Goal: Task Accomplishment & Management: Complete application form

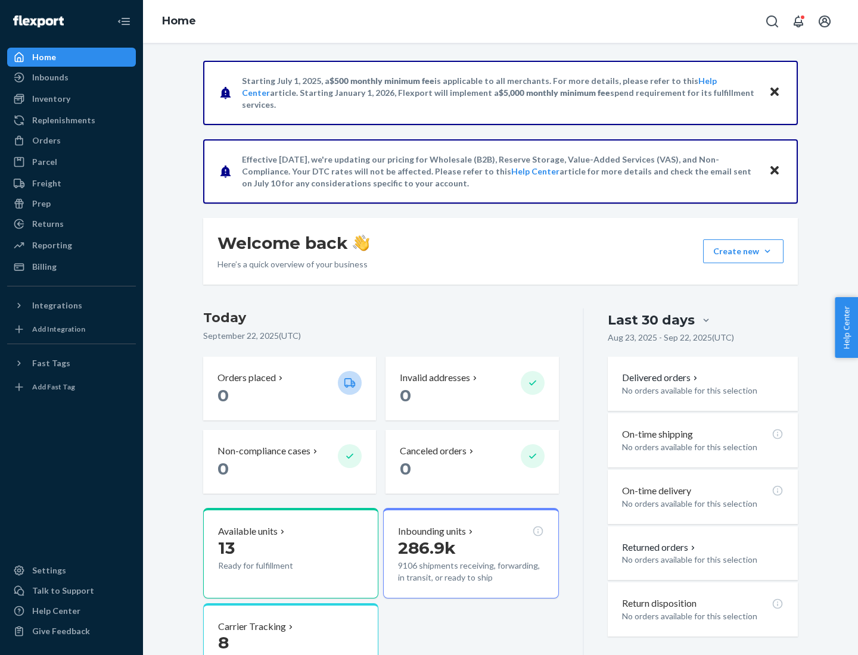
click at [767, 251] on button "Create new Create new inbound Create new order Create new product" at bounding box center [743, 252] width 80 height 24
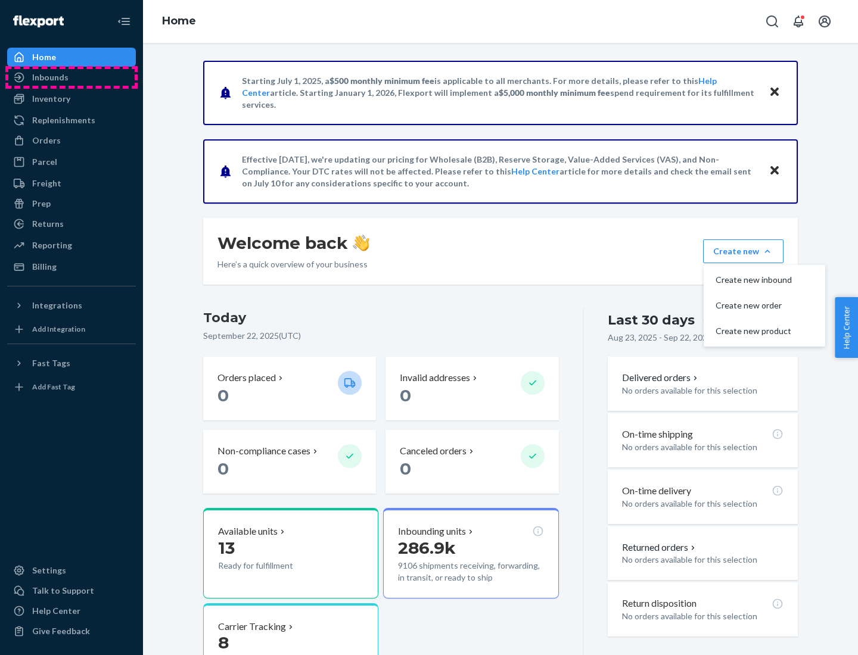
click at [71, 77] on div "Inbounds" at bounding box center [71, 77] width 126 height 17
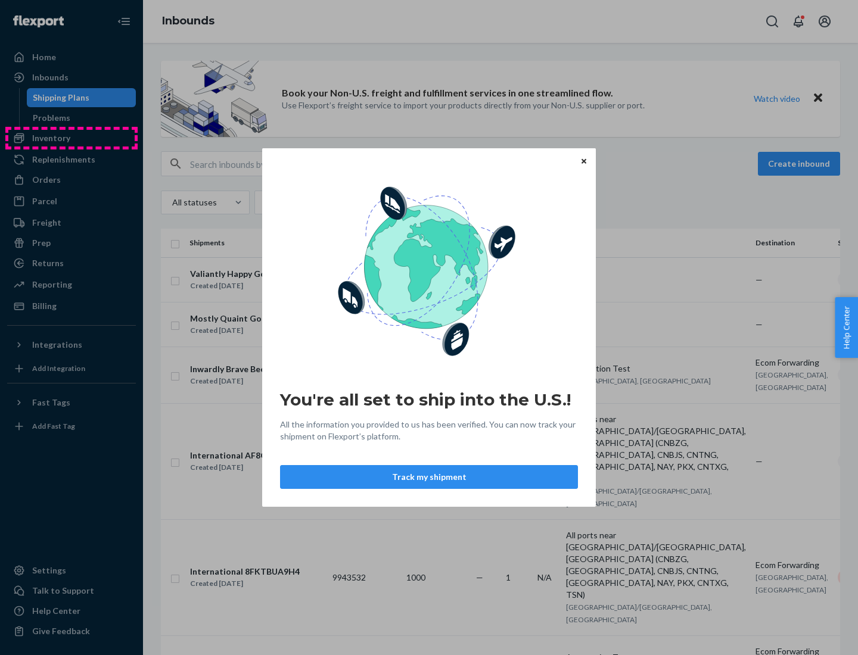
click at [71, 138] on div "You're all set to ship into the U.S.! All the information you provided to us ha…" at bounding box center [429, 327] width 858 height 655
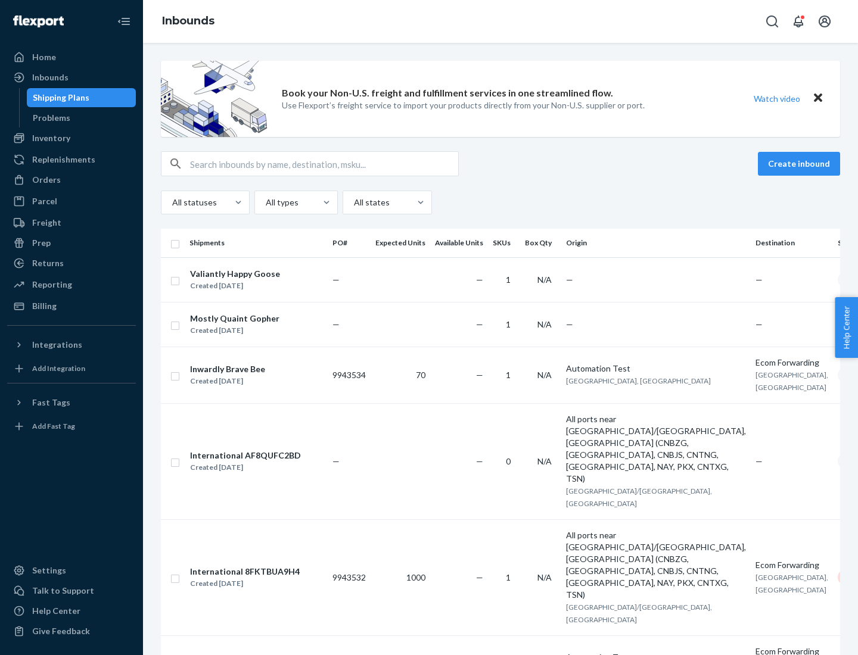
click at [500, 21] on div "Inbounds" at bounding box center [500, 21] width 715 height 43
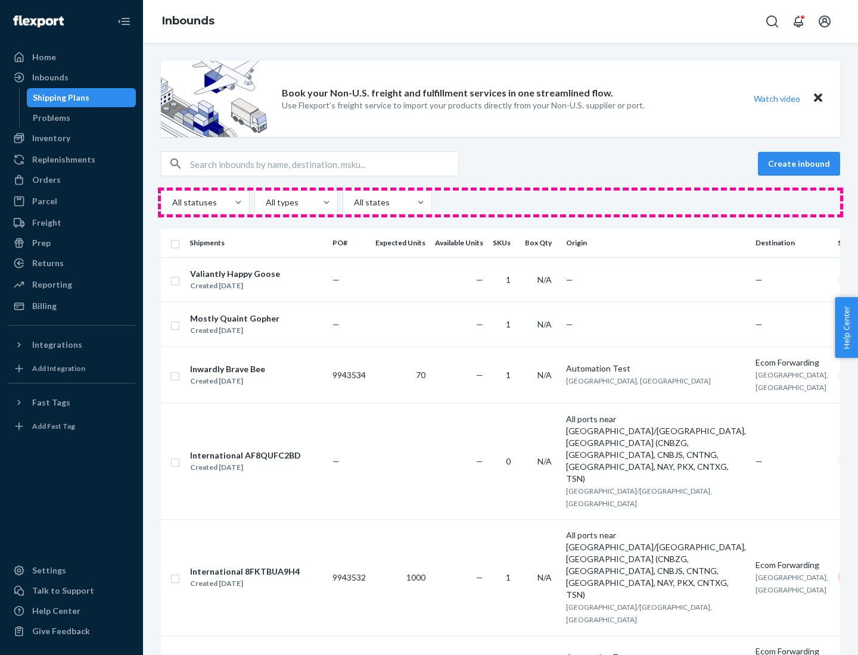
click at [500, 203] on div "All statuses All types All states" at bounding box center [500, 203] width 679 height 24
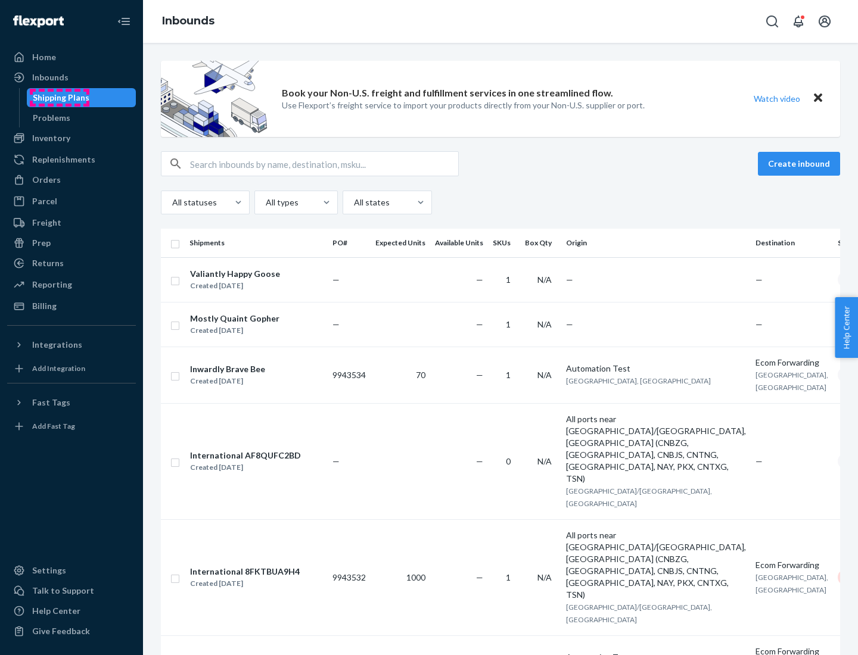
click at [59, 98] on div "Shipping Plans" at bounding box center [61, 98] width 57 height 12
click at [801, 164] on button "Create inbound" at bounding box center [799, 164] width 82 height 24
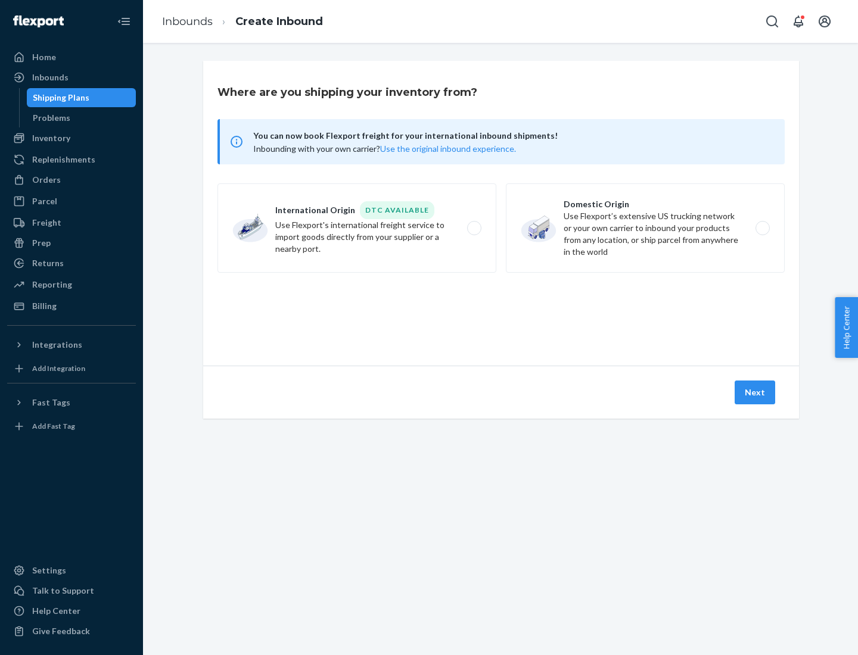
click at [357, 228] on label "International Origin DTC Available Use Flexport's international freight service…" at bounding box center [356, 228] width 279 height 89
click at [474, 228] on input "International Origin DTC Available Use Flexport's international freight service…" at bounding box center [478, 229] width 8 height 8
radio input "true"
click at [501, 312] on icon at bounding box center [500, 311] width 33 height 33
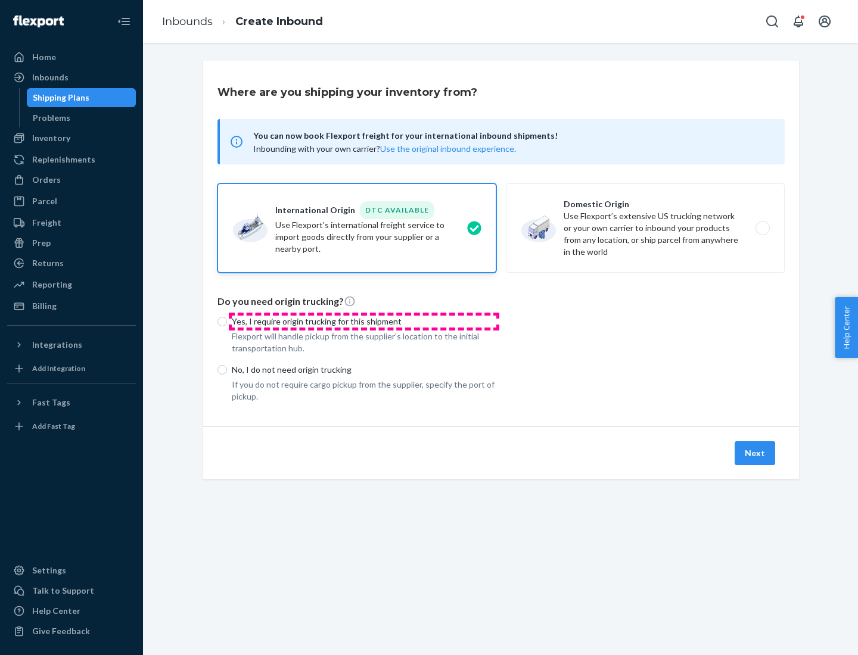
click at [364, 321] on p "Yes, I require origin trucking for this shipment" at bounding box center [364, 322] width 265 height 12
click at [227, 321] on input "Yes, I require origin trucking for this shipment" at bounding box center [222, 322] width 10 height 10
radio input "true"
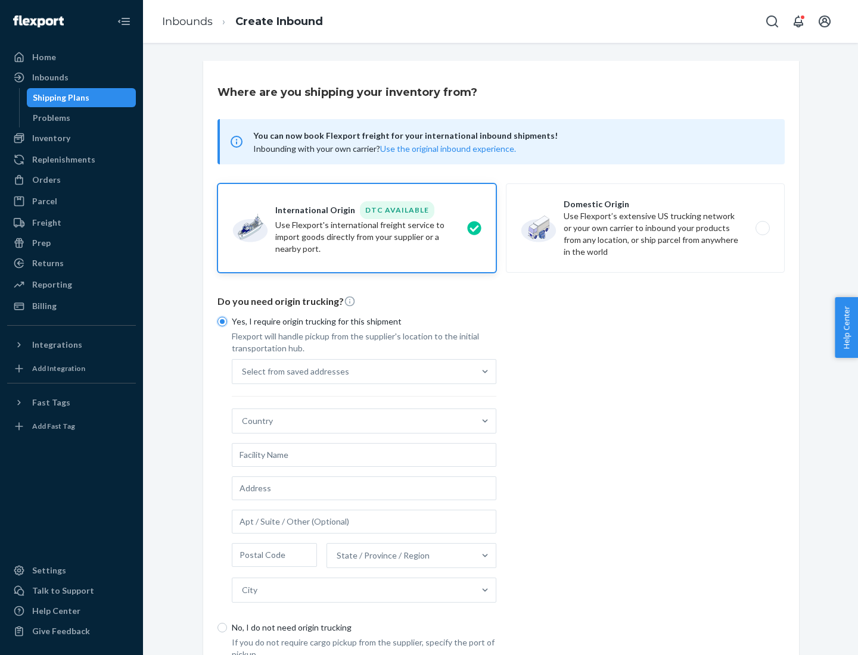
scroll to position [23, 0]
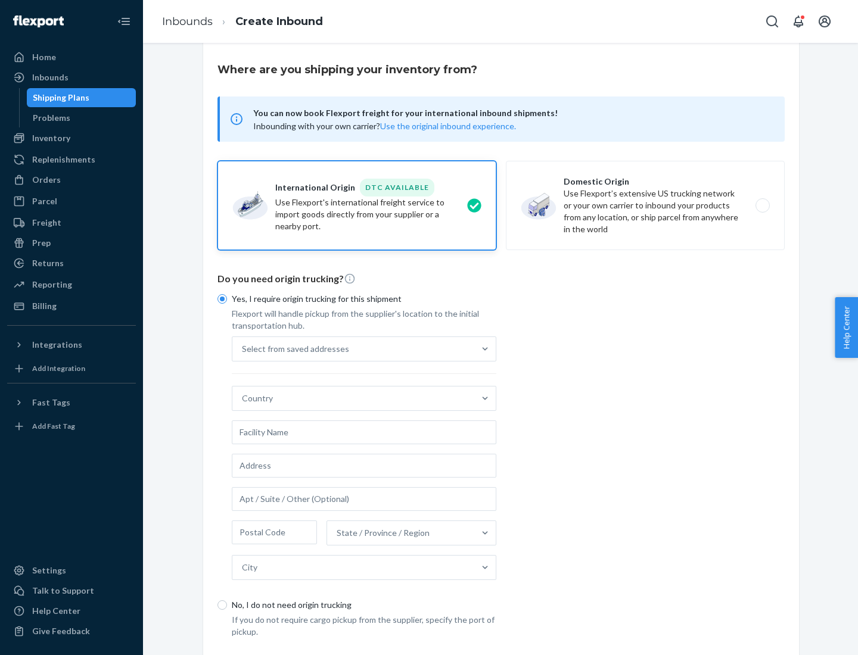
click at [353, 349] on div "Select from saved addresses" at bounding box center [353, 349] width 242 height 24
click at [243, 349] on input "Select from saved addresses" at bounding box center [242, 349] width 1 height 12
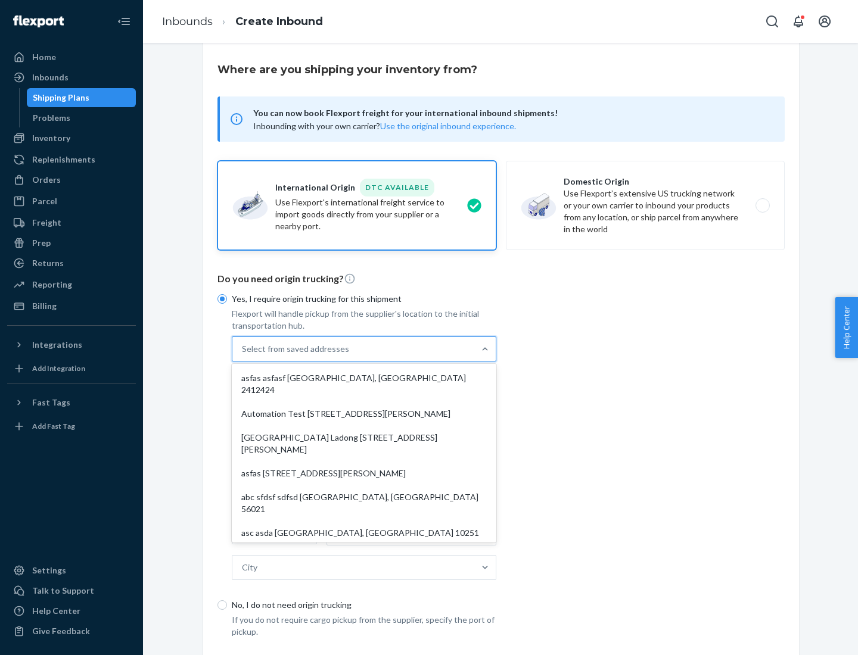
scroll to position [52, 0]
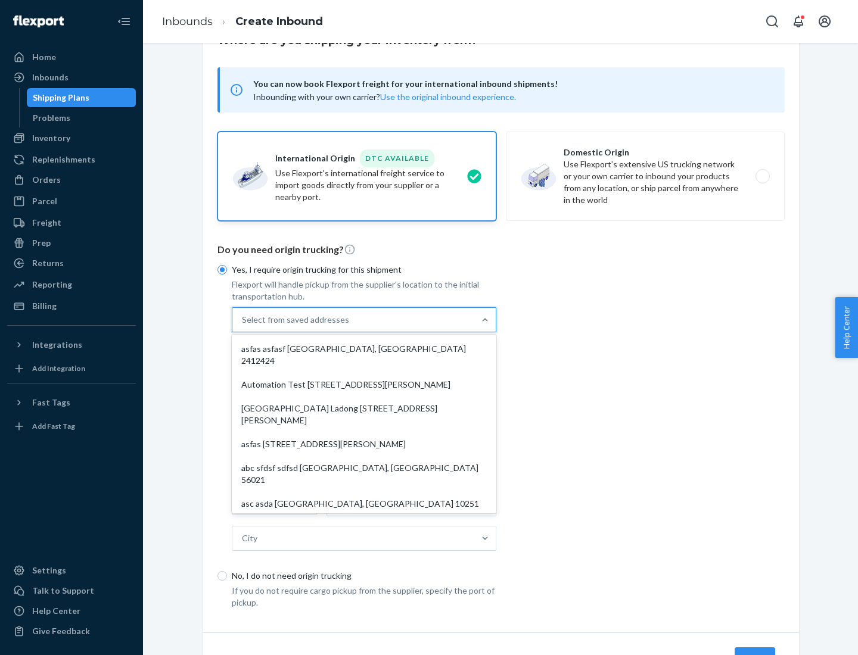
click at [364, 349] on div "asfas asfasf [GEOGRAPHIC_DATA], [GEOGRAPHIC_DATA] 2412424" at bounding box center [364, 355] width 260 height 36
click at [243, 326] on input "option asfas asfasf [GEOGRAPHIC_DATA], [GEOGRAPHIC_DATA] 2412424 focused, 1 of …" at bounding box center [242, 320] width 1 height 12
type input "asfas"
type input "asfasf"
type input "2412424"
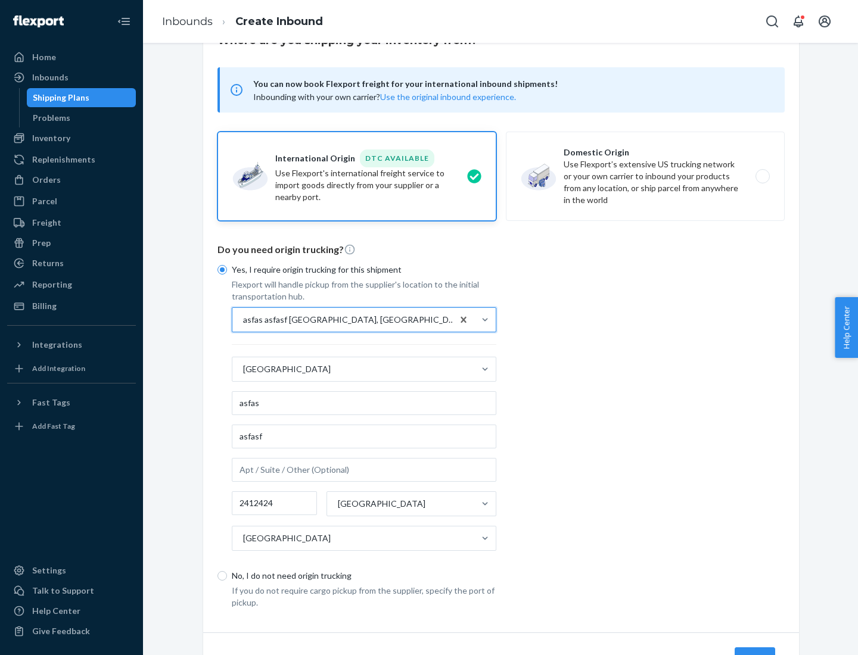
scroll to position [111, 0]
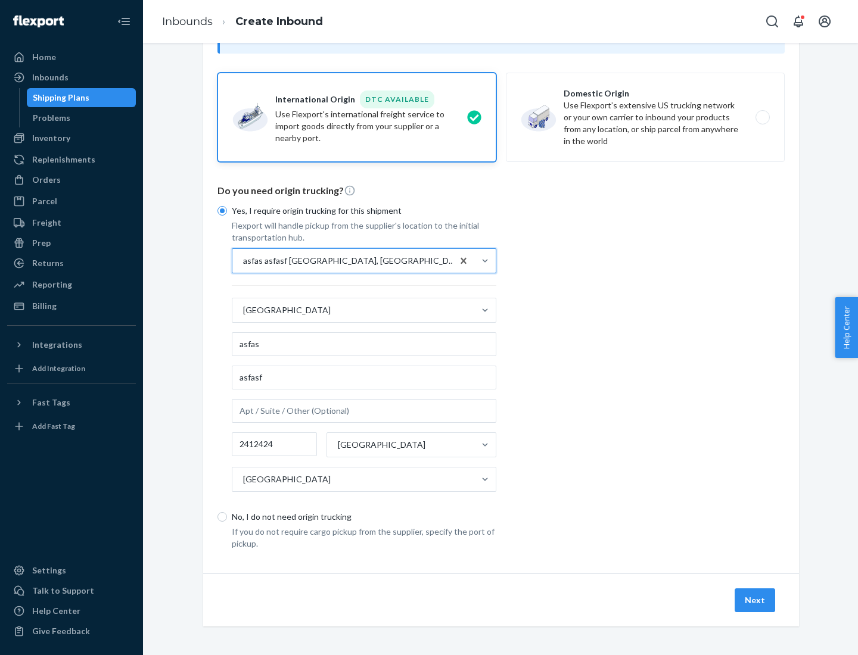
click at [755, 600] on button "Next" at bounding box center [755, 601] width 41 height 24
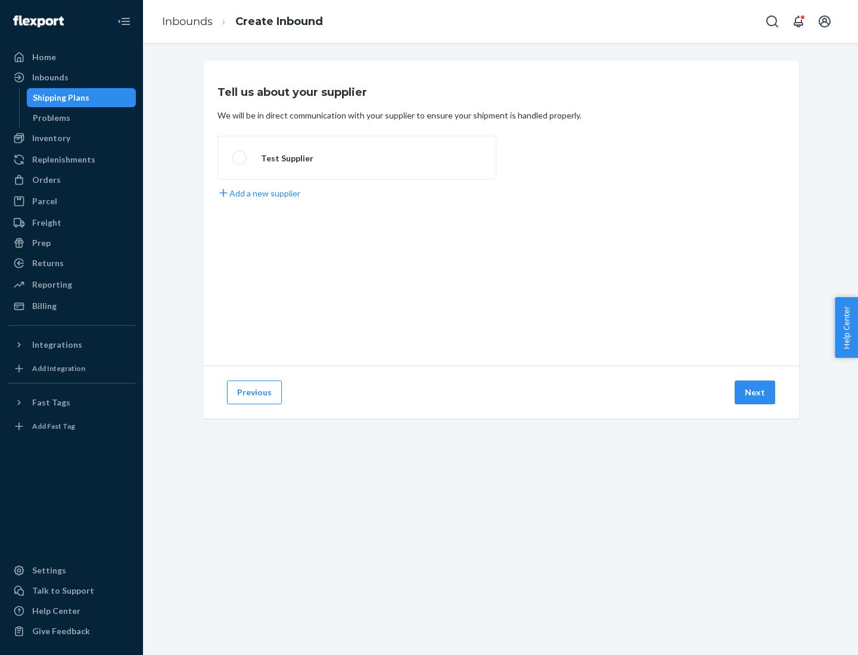
click at [357, 158] on label "Test Supplier" at bounding box center [356, 158] width 279 height 44
click at [240, 158] on input "Test Supplier" at bounding box center [236, 158] width 8 height 8
radio input "true"
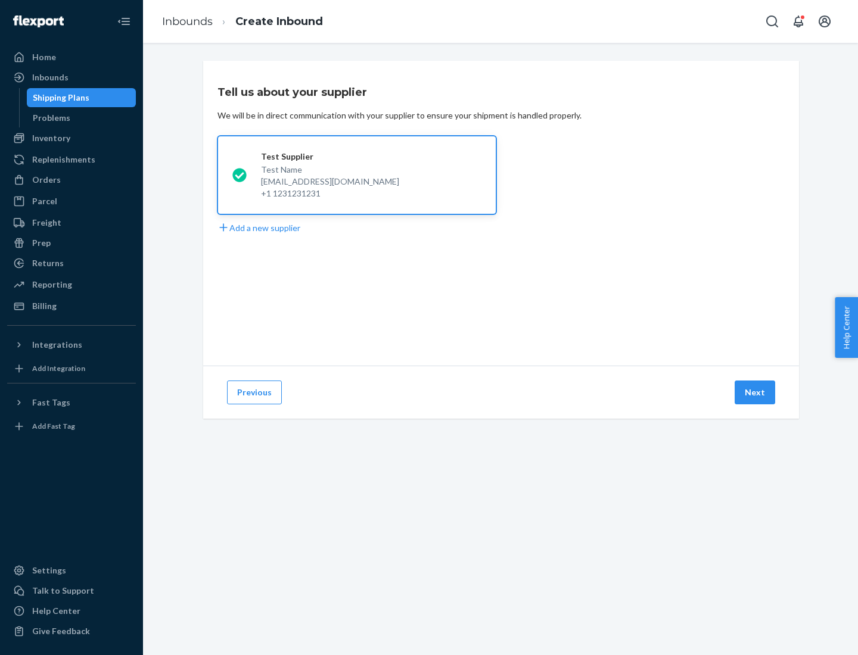
click at [755, 393] on button "Next" at bounding box center [755, 393] width 41 height 24
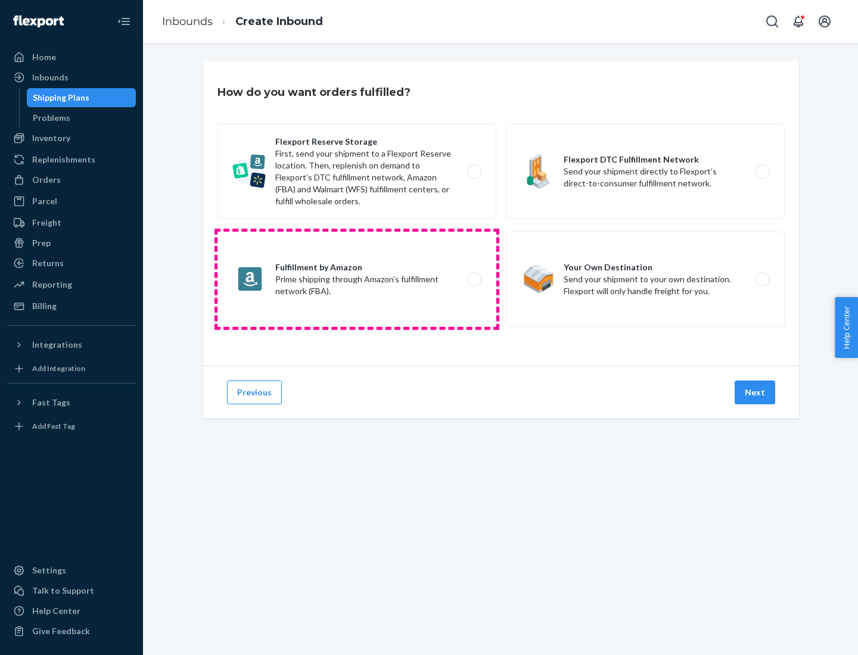
click at [357, 279] on label "Fulfillment by Amazon Prime shipping through Amazon’s fulfillment network (FBA)." at bounding box center [356, 279] width 279 height 95
click at [474, 279] on input "Fulfillment by Amazon Prime shipping through Amazon’s fulfillment network (FBA)." at bounding box center [478, 280] width 8 height 8
radio input "true"
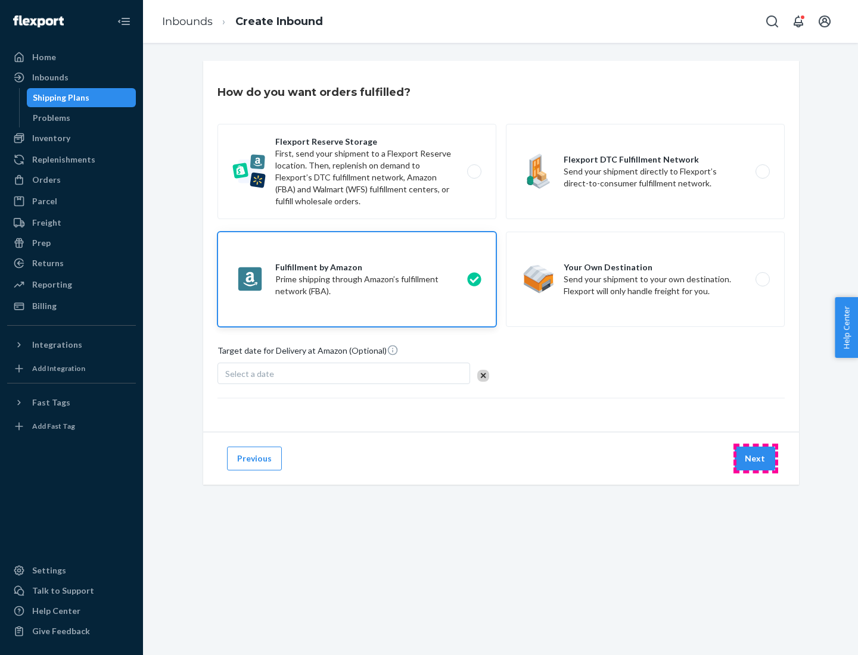
click at [755, 459] on button "Next" at bounding box center [755, 459] width 41 height 24
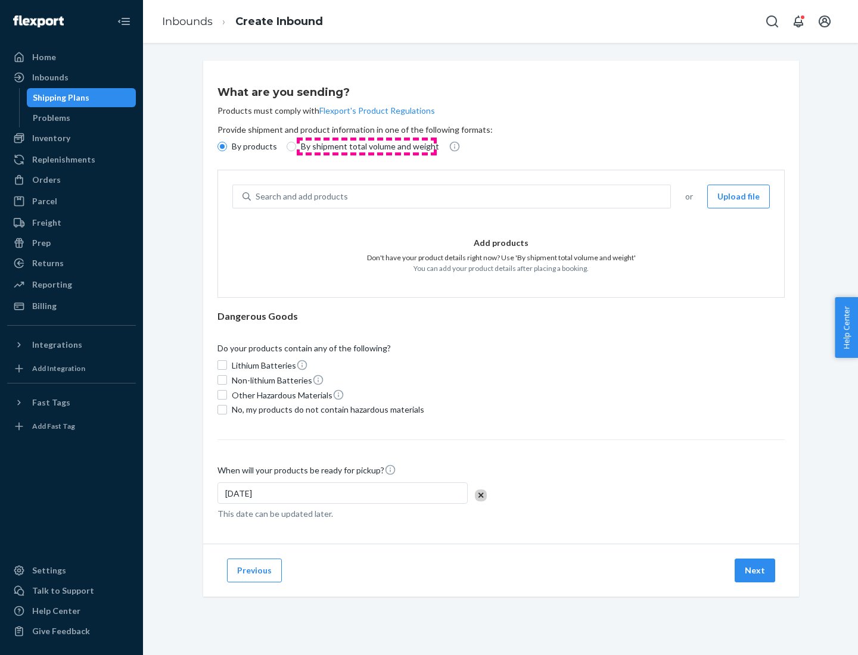
click at [366, 147] on p "By shipment total volume and weight" at bounding box center [370, 147] width 138 height 12
click at [296, 147] on input "By shipment total volume and weight" at bounding box center [292, 147] width 10 height 10
radio input "true"
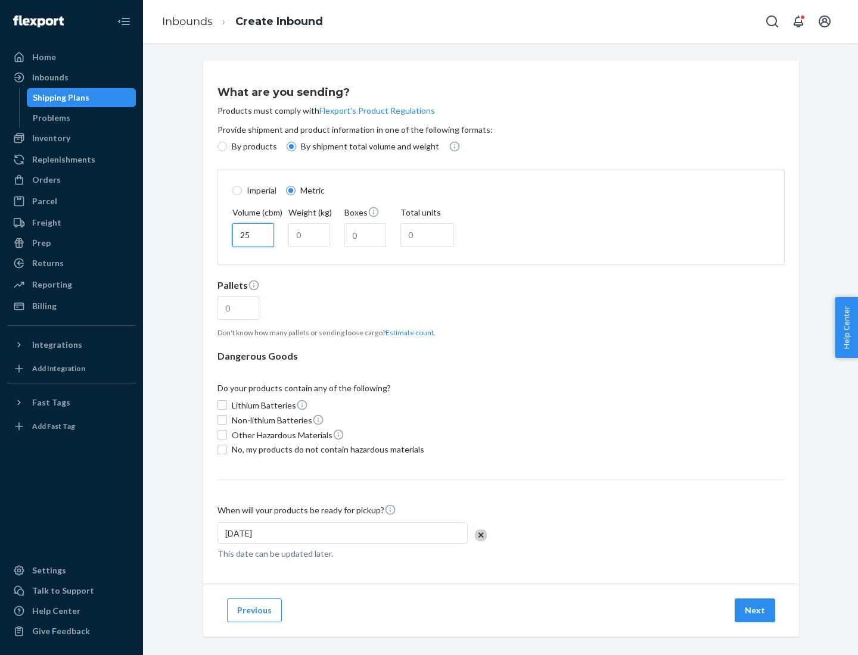
type input "25"
type input "100"
type input "50"
type input "500"
click at [407, 332] on button "Estimate count" at bounding box center [409, 333] width 48 height 10
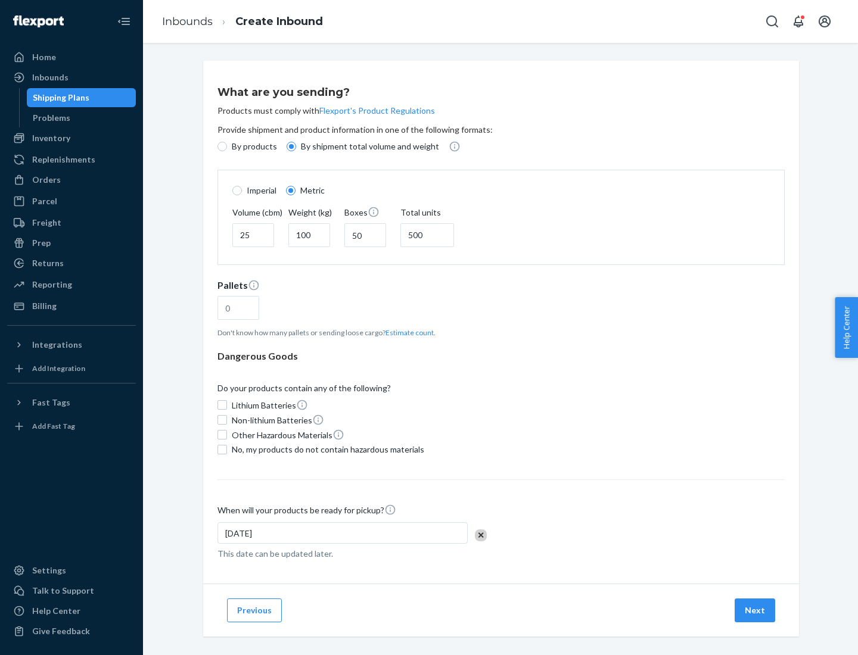
type input "16"
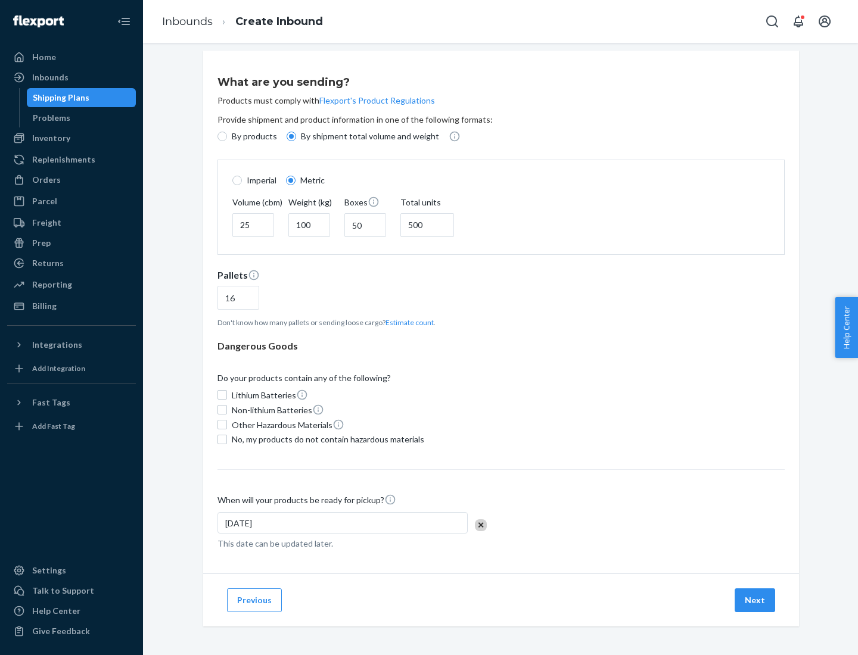
click at [326, 439] on span "No, my products do not contain hazardous materials" at bounding box center [328, 440] width 192 height 12
click at [227, 439] on input "No, my products do not contain hazardous materials" at bounding box center [222, 440] width 10 height 10
checkbox input "true"
click at [755, 600] on button "Next" at bounding box center [755, 601] width 41 height 24
